Goal: Information Seeking & Learning: Find specific fact

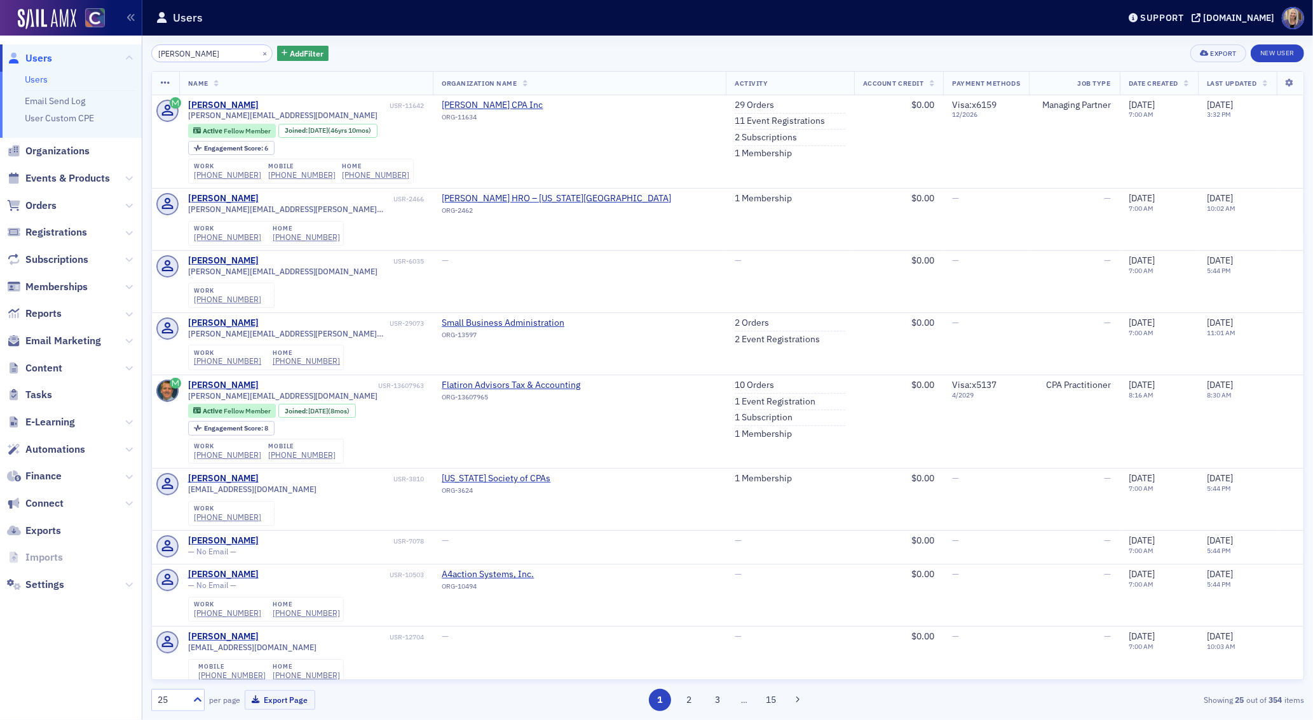
drag, startPoint x: 209, startPoint y: 52, endPoint x: 115, endPoint y: 53, distance: 94.0
click at [115, 53] on div "Users Users Email Send Log User Custom CPE Organizations Events & Products Orde…" at bounding box center [656, 360] width 1313 height 720
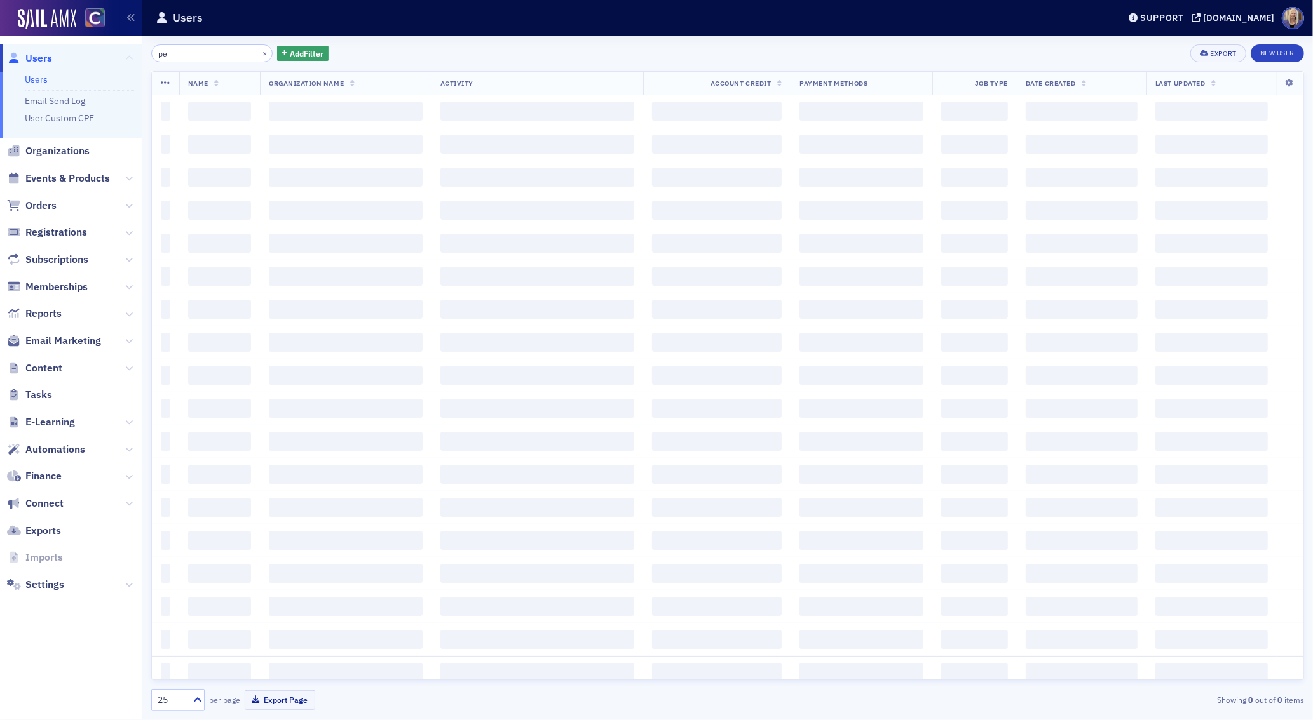
type input "p"
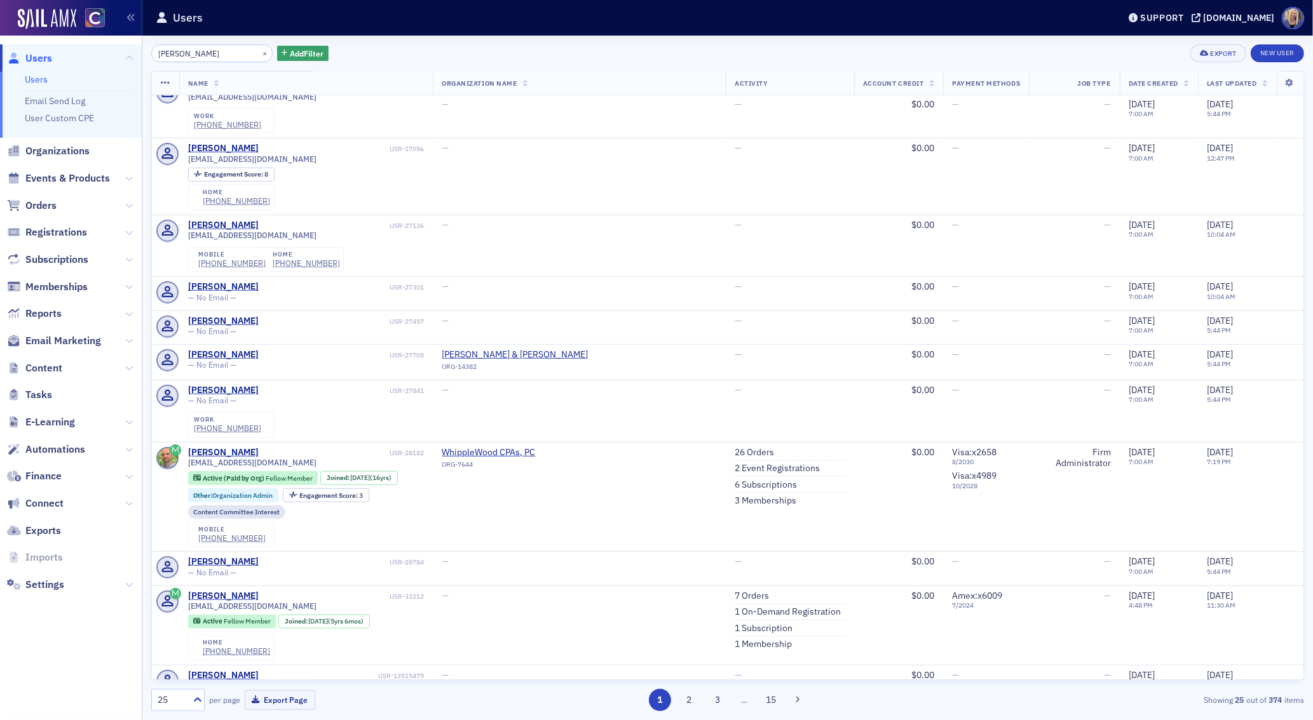
scroll to position [811, 0]
click at [691, 704] on button "2" at bounding box center [688, 700] width 22 height 22
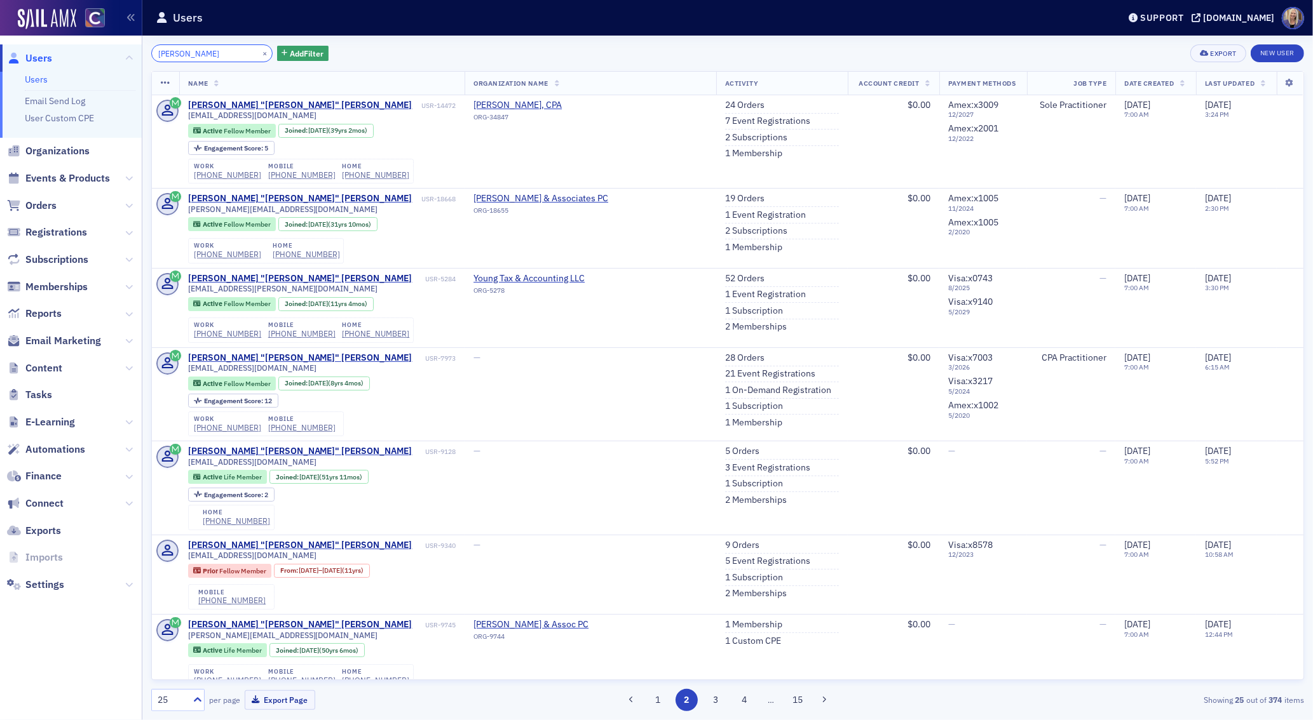
drag, startPoint x: 175, startPoint y: 56, endPoint x: 113, endPoint y: 55, distance: 61.6
click at [113, 55] on div "Users Users Email Send Log User Custom CPE Organizations Events & Products Orde…" at bounding box center [656, 360] width 1313 height 720
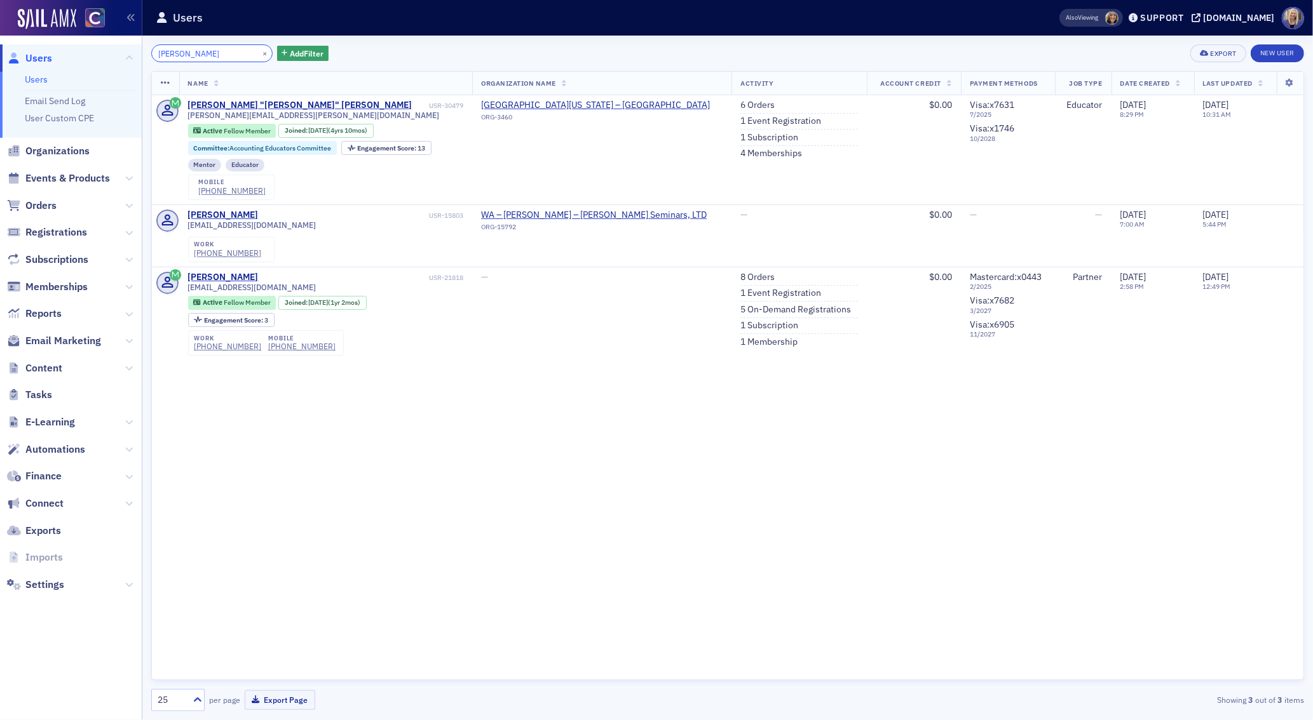
type input "[PERSON_NAME]"
